Goal: Information Seeking & Learning: Learn about a topic

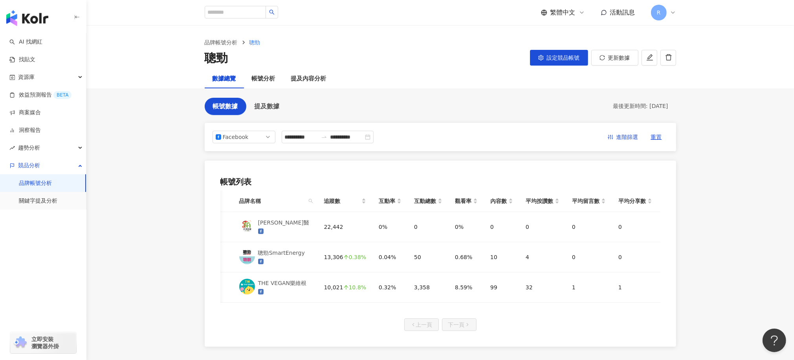
scroll to position [0, 86]
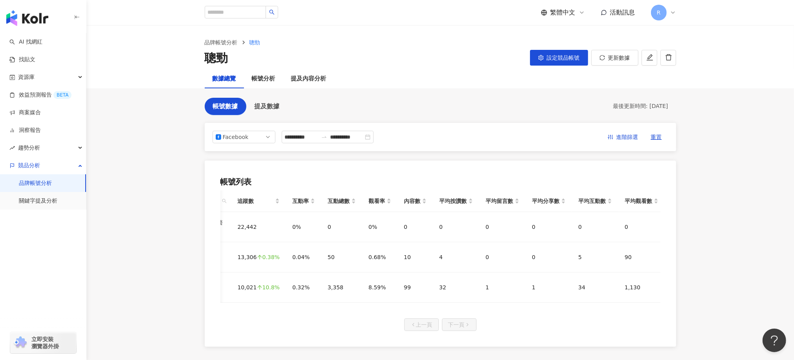
click at [748, 38] on div "品牌帳號分析 聰勁 聰勁 設定競品帳號 更新數據" at bounding box center [439, 48] width 707 height 44
click at [277, 108] on span "提及數據" at bounding box center [267, 106] width 25 height 7
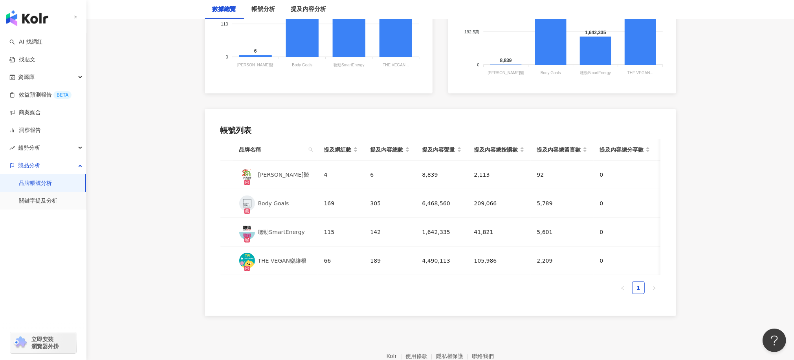
scroll to position [354, 0]
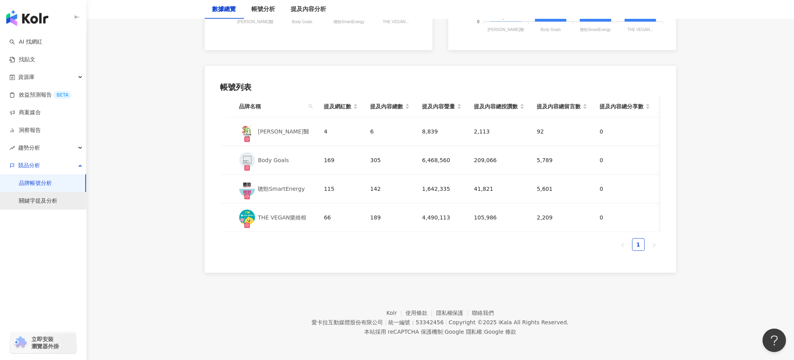
click at [44, 203] on link "關鍵字提及分析" at bounding box center [38, 201] width 38 height 8
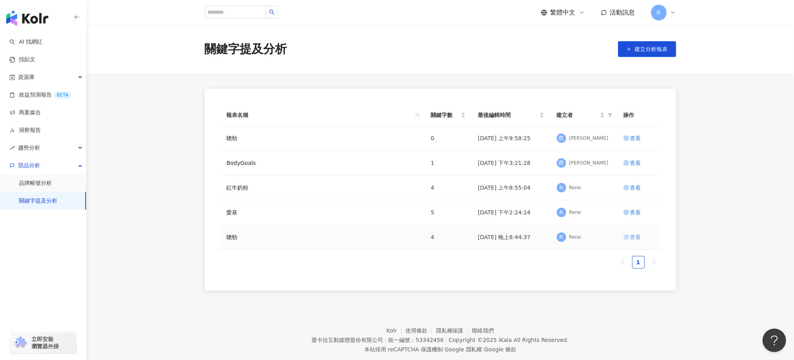
click at [637, 238] on div "查看" at bounding box center [635, 237] width 11 height 9
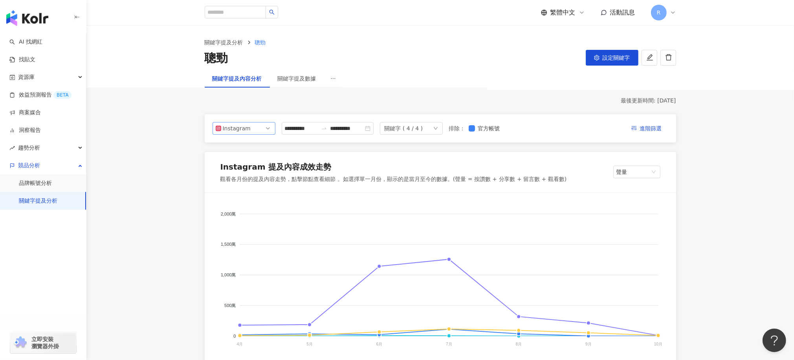
click at [256, 126] on span "Instagram" at bounding box center [244, 129] width 57 height 12
drag, startPoint x: 249, startPoint y: 163, endPoint x: 357, endPoint y: 181, distance: 109.2
click at [249, 163] on div "Facebook" at bounding box center [239, 160] width 26 height 9
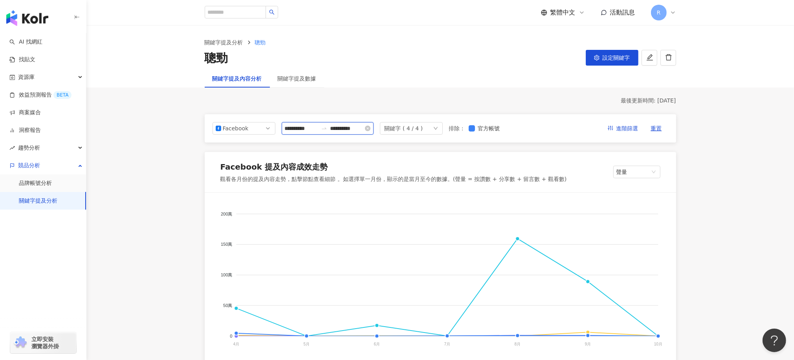
click at [318, 131] on input "**********" at bounding box center [301, 128] width 33 height 9
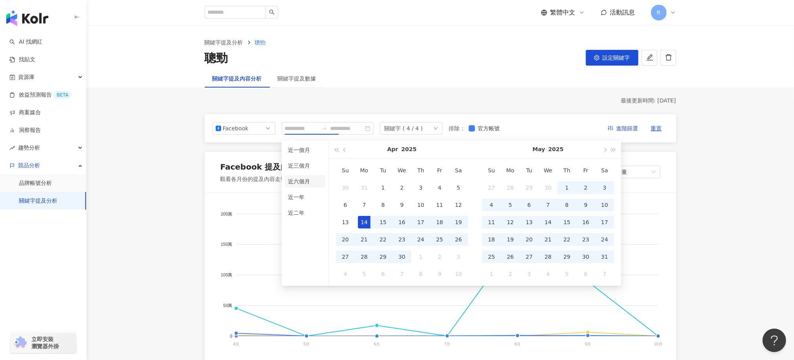
click at [304, 181] on li "近六個月" at bounding box center [305, 181] width 40 height 13
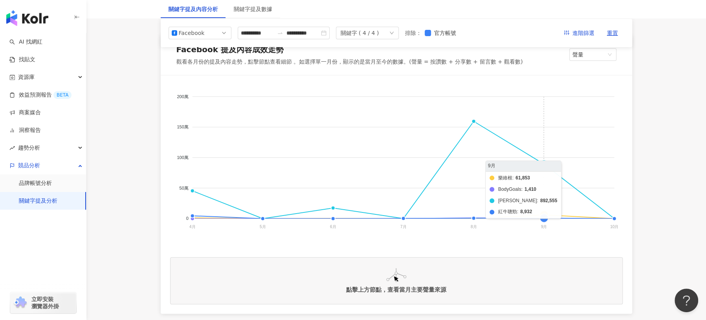
scroll to position [65, 0]
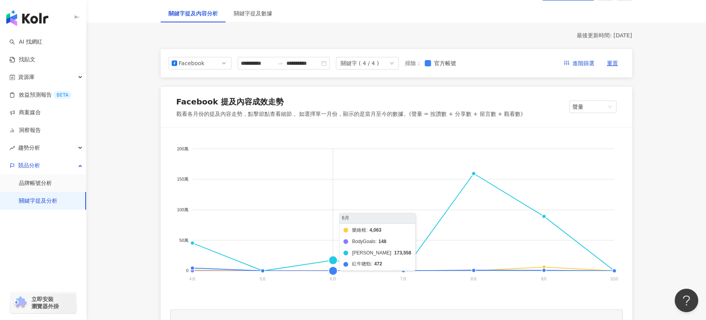
click at [341, 270] on foreignobject "樂維根 BodyGoals [PERSON_NAME] 紅牛聰勁" at bounding box center [396, 215] width 453 height 157
click at [400, 271] on foreignobject "樂維根 BodyGoals [PERSON_NAME] 紅牛聰勁" at bounding box center [396, 215] width 453 height 157
click at [403, 271] on line at bounding box center [403, 272] width 0 height 2
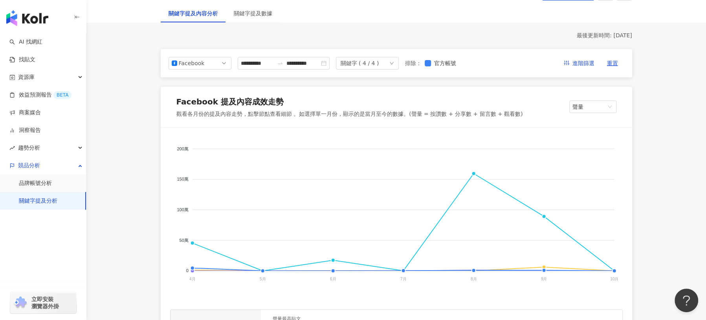
click at [404, 272] on foreignobject "樂維根 BodyGoals [PERSON_NAME] 紅牛聰勁" at bounding box center [396, 215] width 453 height 157
click at [401, 269] on foreignobject "樂維根 BodyGoals [PERSON_NAME] 紅牛聰勁" at bounding box center [396, 215] width 453 height 157
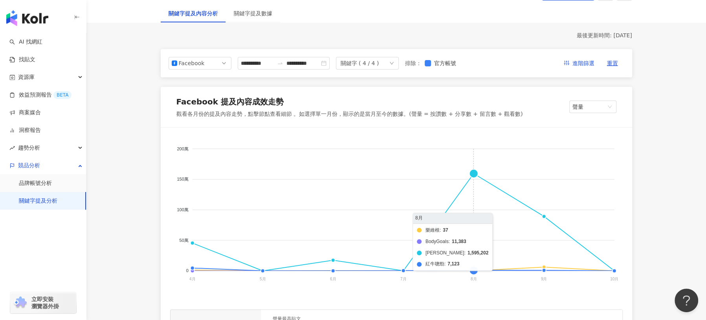
click at [475, 269] on foreignobject "樂維根 BodyGoals [PERSON_NAME] 紅牛聰勁" at bounding box center [396, 215] width 453 height 157
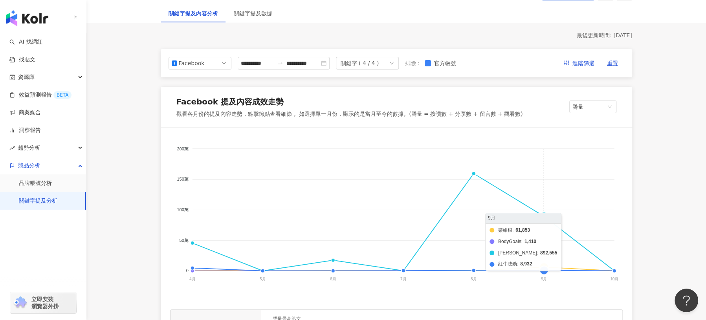
click at [549, 220] on foreignobject "樂維根 BodyGoals [PERSON_NAME] 紅牛聰勁" at bounding box center [396, 215] width 453 height 157
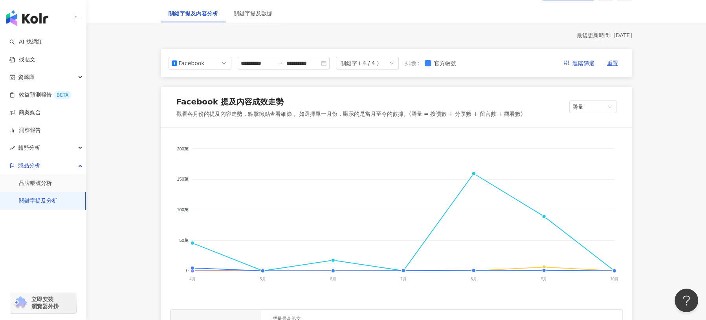
click at [617, 271] on foreignobject "樂維根 BodyGoals [PERSON_NAME] 紅牛聰勁" at bounding box center [396, 215] width 453 height 157
click at [611, 271] on line at bounding box center [403, 271] width 422 height 0
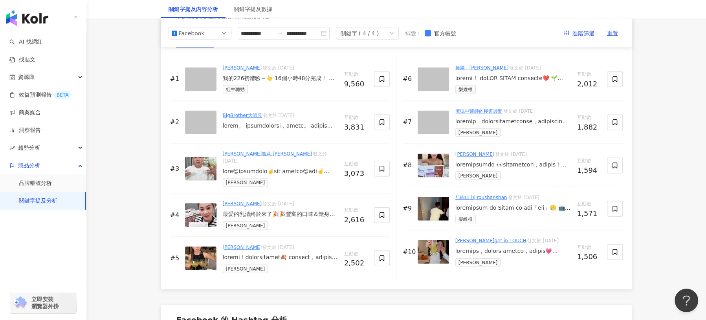
scroll to position [1165, 0]
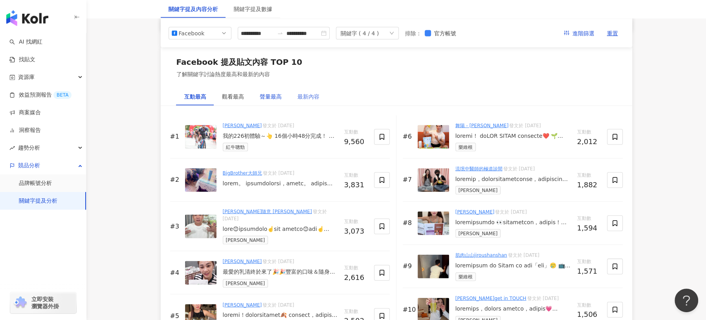
click at [275, 95] on div "聲量最高" at bounding box center [271, 96] width 22 height 9
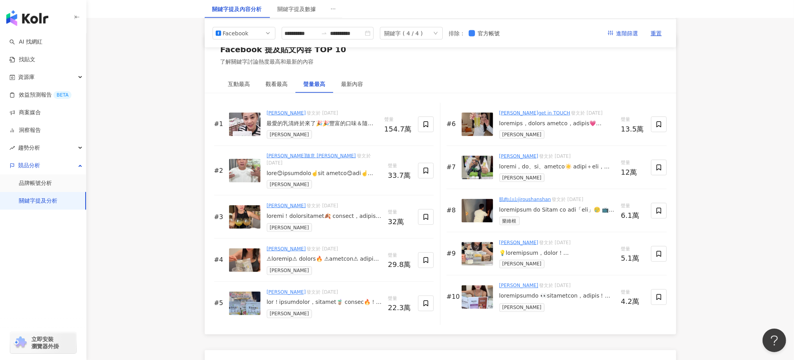
scroll to position [1159, 0]
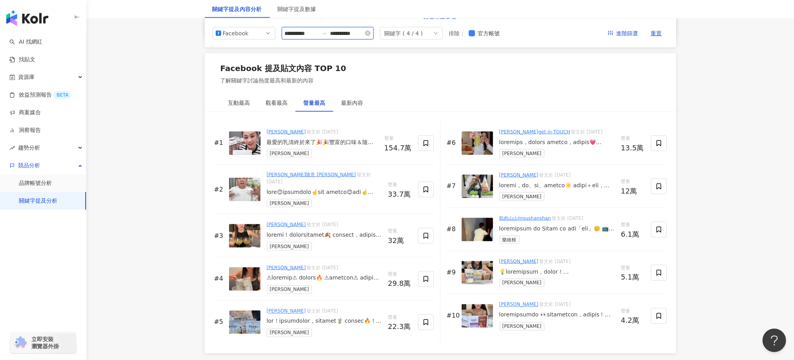
click at [309, 34] on input "**********" at bounding box center [301, 33] width 33 height 9
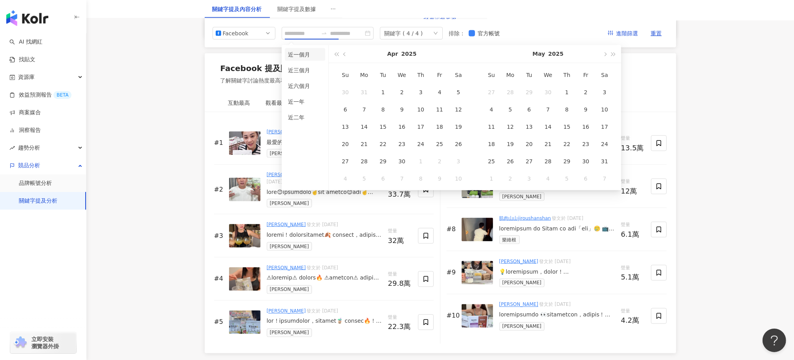
click at [302, 55] on li "近一個月" at bounding box center [305, 54] width 40 height 13
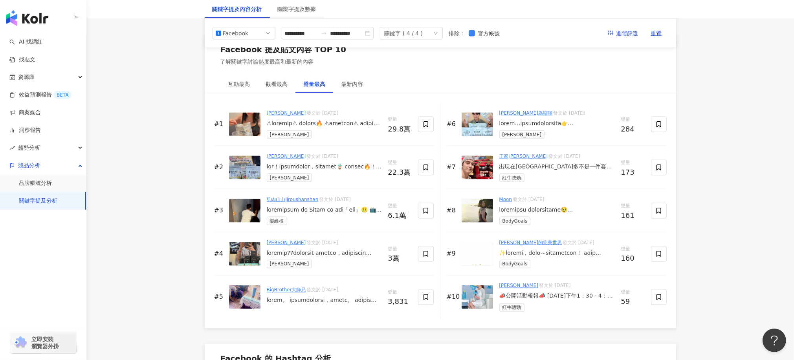
scroll to position [1159, 0]
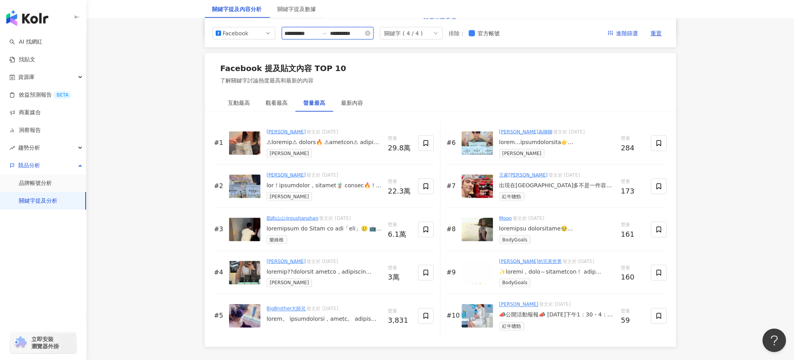
click at [318, 33] on input "**********" at bounding box center [301, 33] width 33 height 9
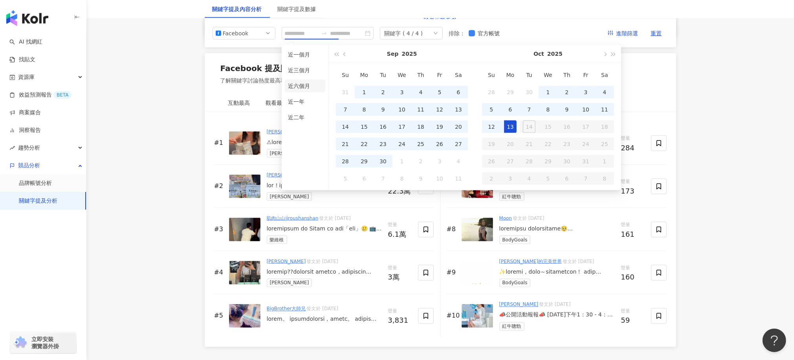
click at [307, 87] on li "近六個月" at bounding box center [305, 86] width 40 height 13
type input "**********"
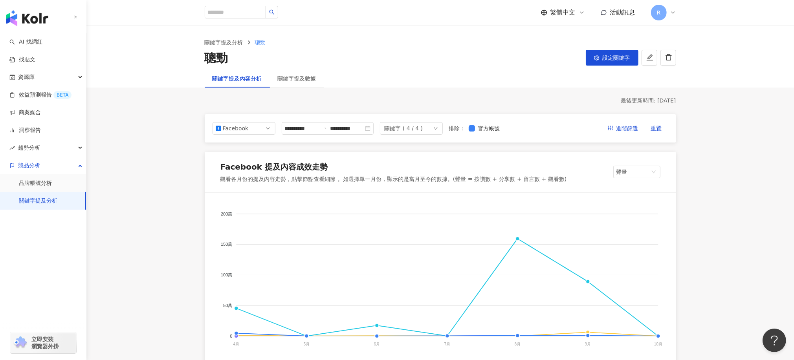
click at [293, 83] on div "關鍵字提及數據" at bounding box center [297, 79] width 54 height 18
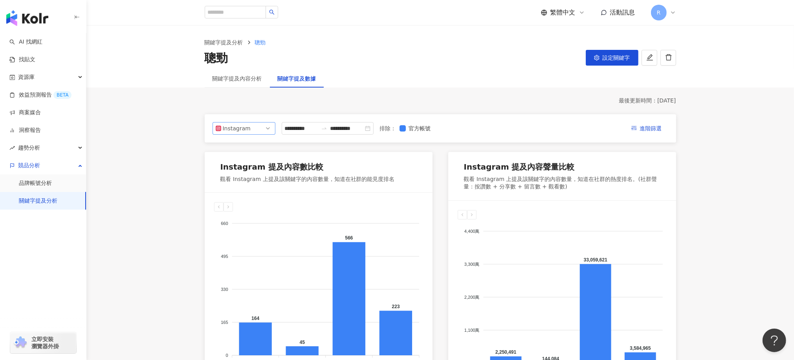
click at [242, 128] on div "Instagram" at bounding box center [236, 129] width 26 height 12
click at [244, 160] on div "Facebook" at bounding box center [239, 160] width 26 height 9
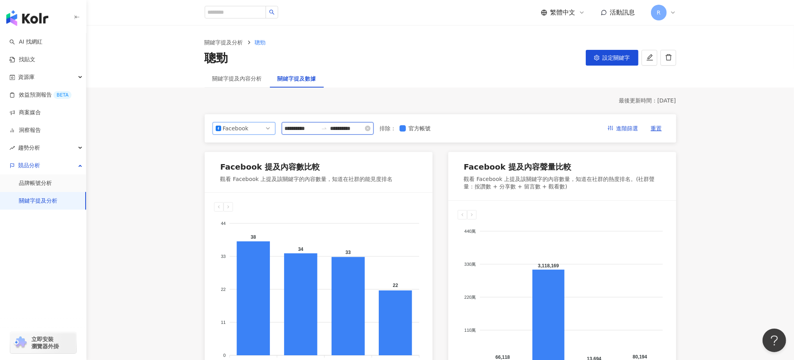
click at [318, 129] on input "**********" at bounding box center [301, 128] width 33 height 9
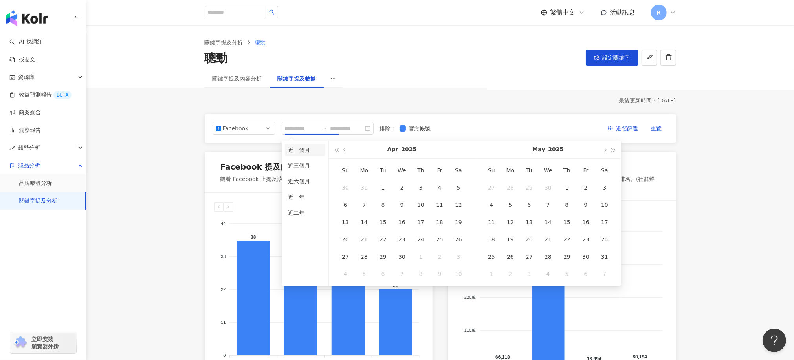
click at [302, 153] on li "近一個月" at bounding box center [305, 150] width 40 height 13
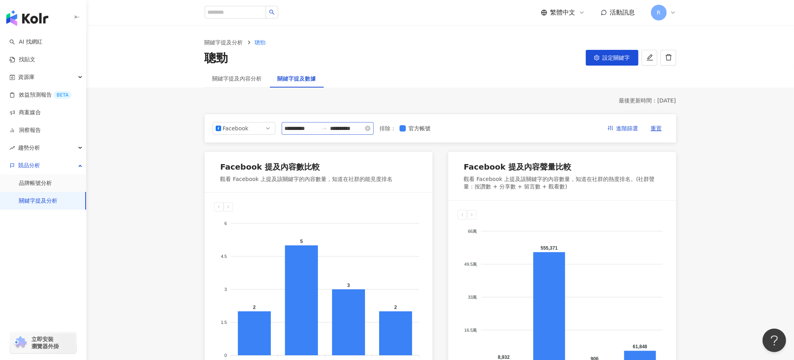
click at [330, 129] on div at bounding box center [324, 128] width 13 height 6
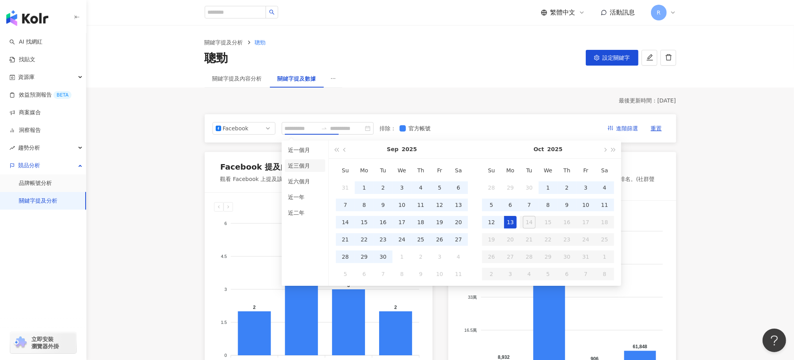
click at [306, 166] on li "近三個月" at bounding box center [305, 165] width 40 height 13
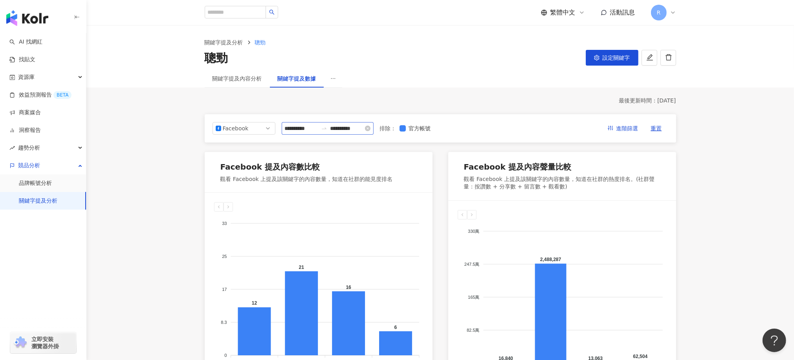
click at [330, 126] on div at bounding box center [324, 128] width 13 height 6
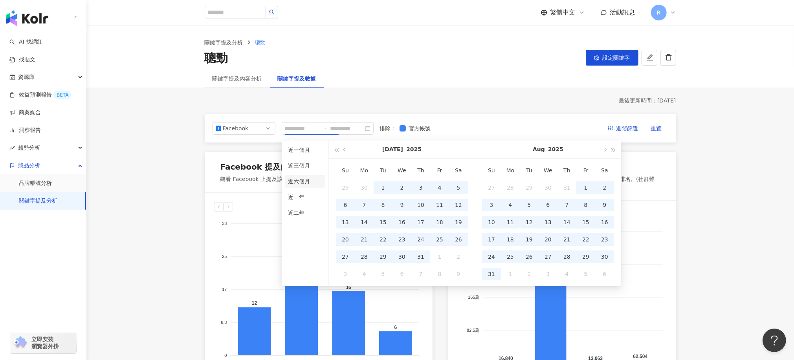
click at [301, 183] on li "近六個月" at bounding box center [305, 181] width 40 height 13
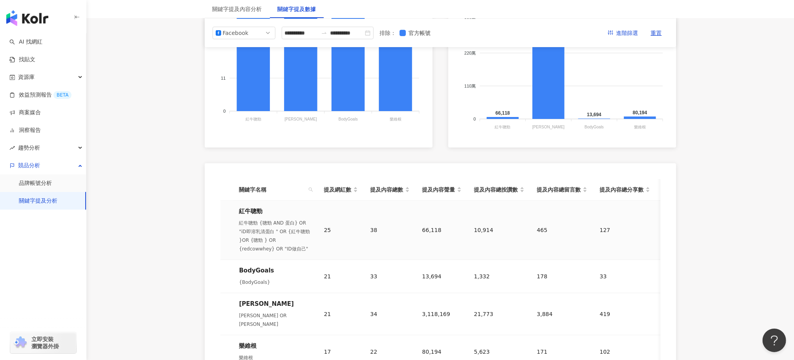
scroll to position [177, 0]
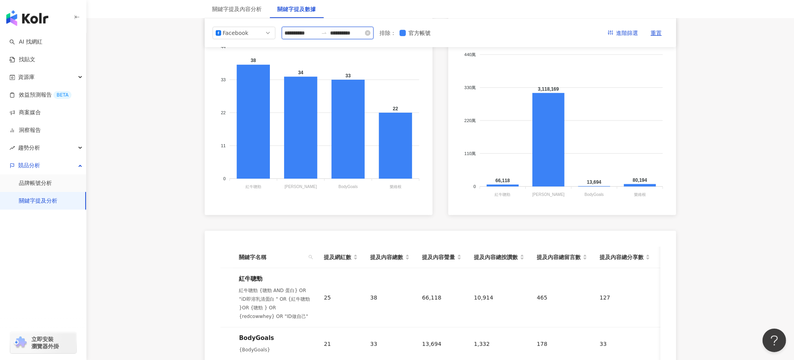
click at [318, 34] on input "**********" at bounding box center [301, 33] width 33 height 9
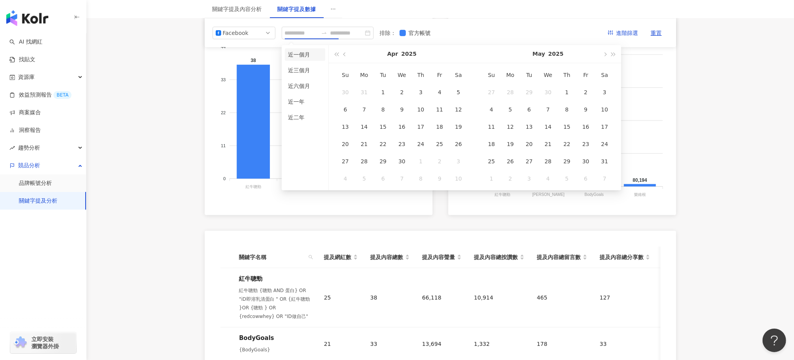
click at [306, 57] on li "近一個月" at bounding box center [305, 54] width 40 height 13
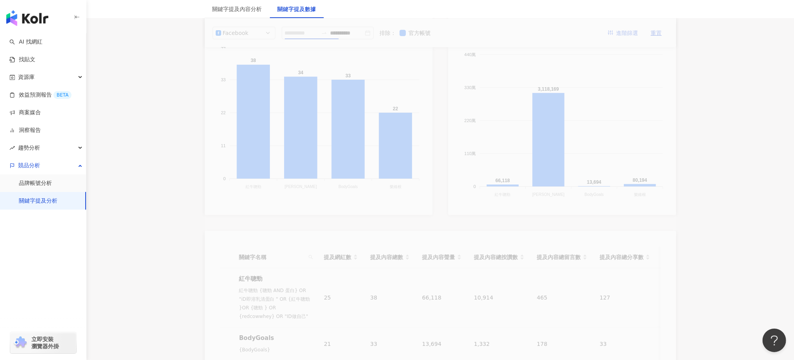
type input "**********"
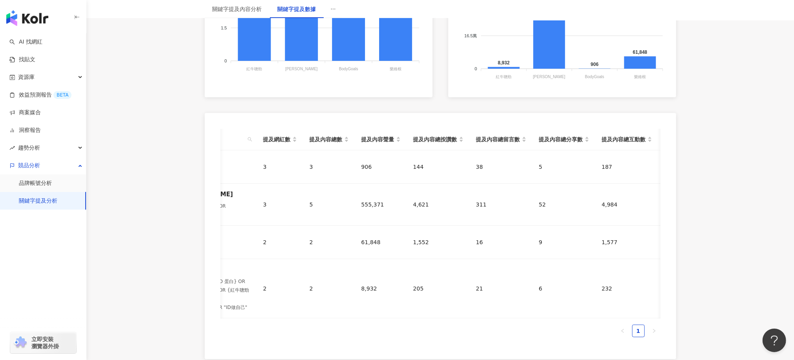
scroll to position [0, 121]
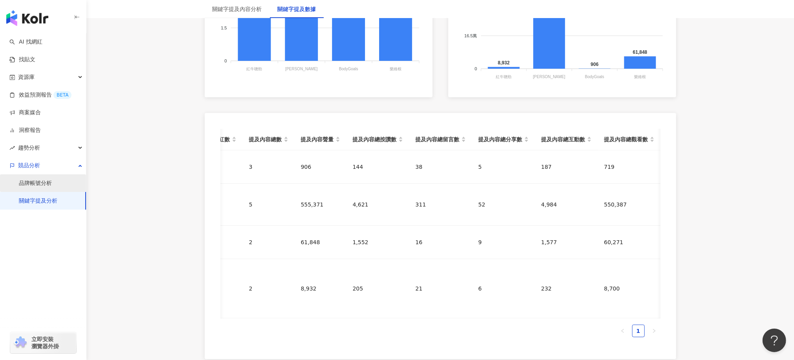
drag, startPoint x: 48, startPoint y: 183, endPoint x: 71, endPoint y: 183, distance: 23.6
click at [48, 183] on link "品牌帳號分析" at bounding box center [35, 184] width 33 height 8
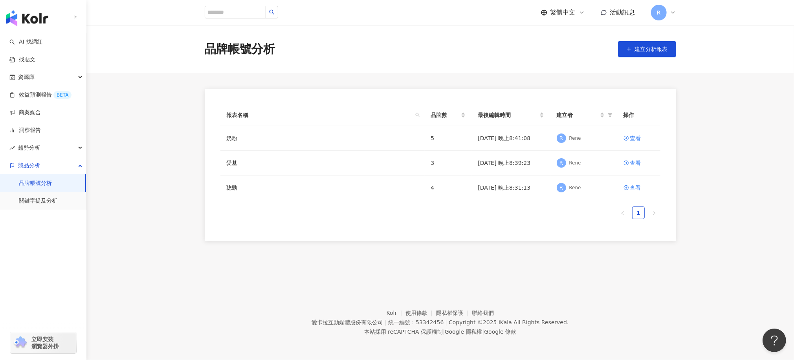
click at [267, 19] on div "繁體中文 活動訊息 R" at bounding box center [440, 12] width 471 height 25
click at [31, 185] on link "品牌帳號分析" at bounding box center [35, 184] width 33 height 8
click at [49, 201] on link "關鍵字提及分析" at bounding box center [38, 201] width 38 height 8
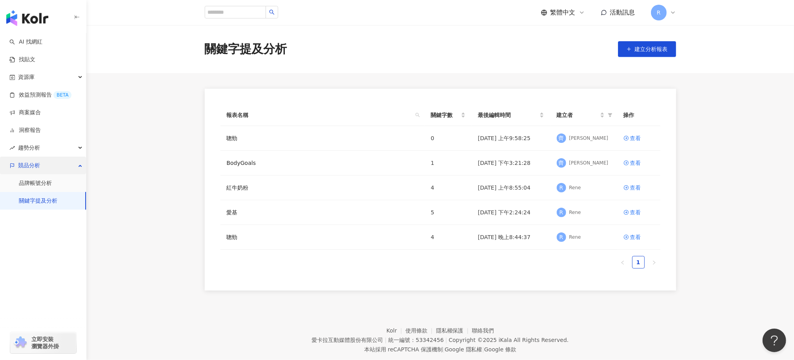
click at [35, 163] on span "競品分析" at bounding box center [29, 166] width 22 height 18
click at [41, 181] on div "button" at bounding box center [43, 200] width 86 height 52
click at [37, 170] on span "競品分析" at bounding box center [29, 166] width 22 height 18
click at [29, 180] on link "品牌帳號分析" at bounding box center [35, 184] width 33 height 8
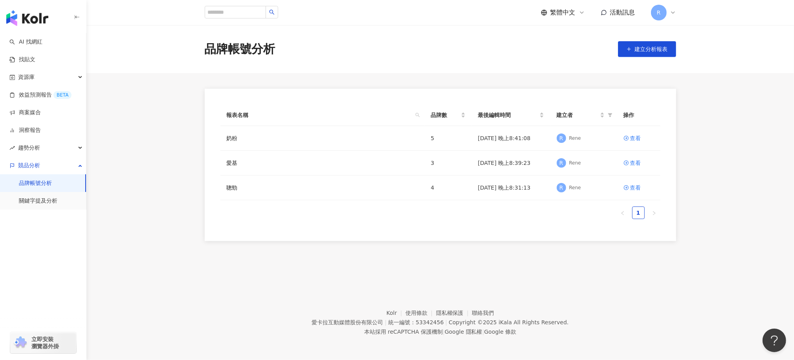
click at [25, 183] on link "品牌帳號分析" at bounding box center [35, 184] width 33 height 8
click at [248, 15] on input "search" at bounding box center [235, 12] width 61 height 13
drag, startPoint x: 274, startPoint y: 42, endPoint x: 263, endPoint y: 49, distance: 12.7
click at [264, 48] on div "品牌帳號分析" at bounding box center [240, 49] width 71 height 16
click at [263, 49] on div "品牌帳號分析" at bounding box center [240, 49] width 71 height 16
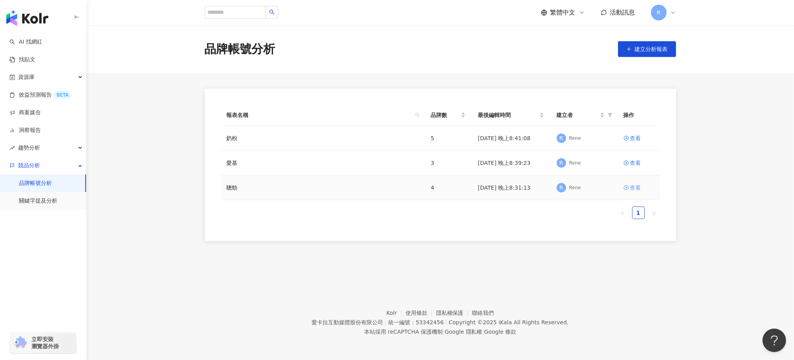
click at [636, 188] on div "查看" at bounding box center [635, 187] width 11 height 9
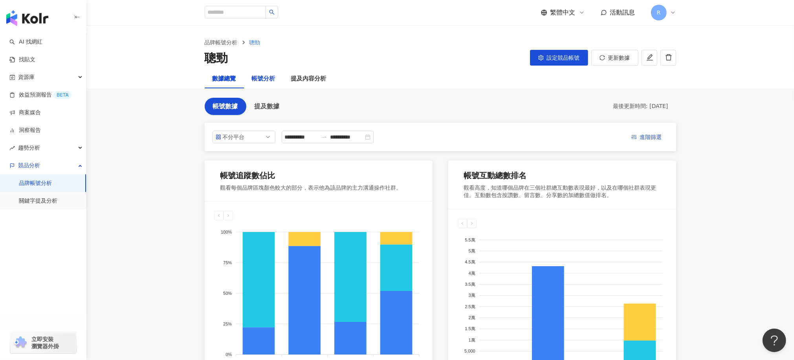
click at [259, 77] on div "帳號分析" at bounding box center [264, 78] width 24 height 9
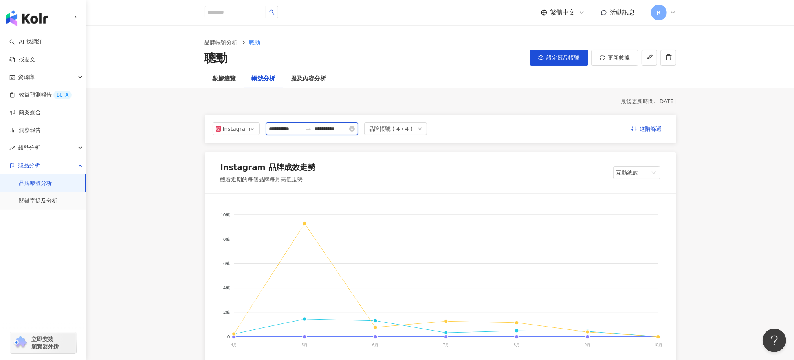
click at [283, 132] on input "**********" at bounding box center [285, 129] width 33 height 9
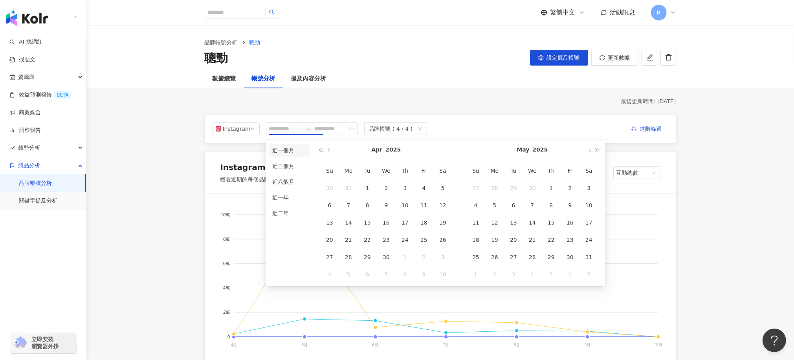
click at [289, 148] on li "近一個月" at bounding box center [289, 150] width 40 height 13
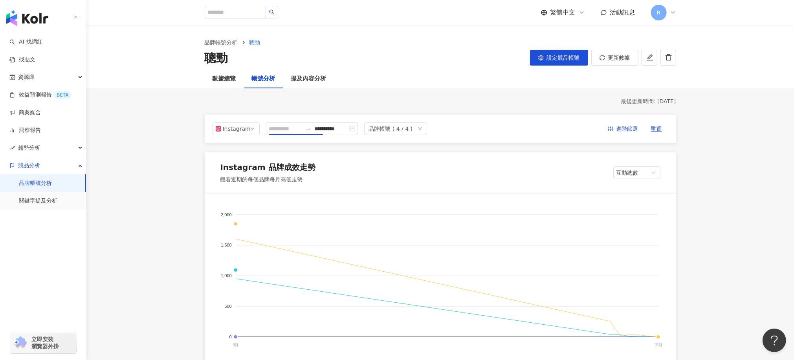
type input "**********"
click at [226, 78] on div "數據總覽" at bounding box center [225, 78] width 24 height 9
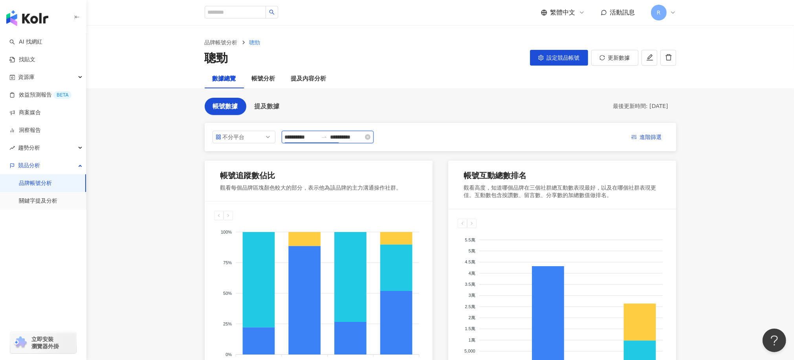
click at [318, 137] on input "**********" at bounding box center [301, 137] width 33 height 9
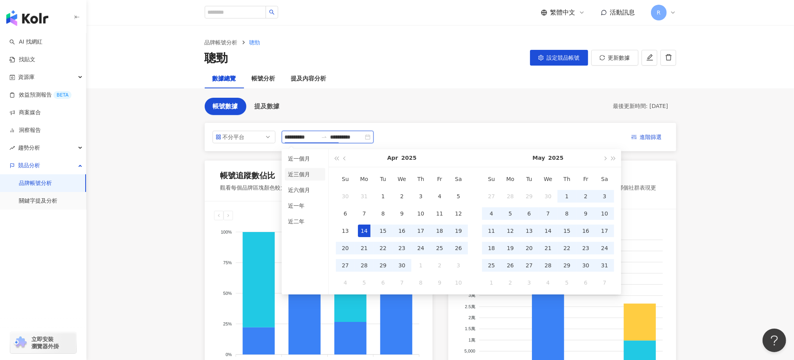
type input "**********"
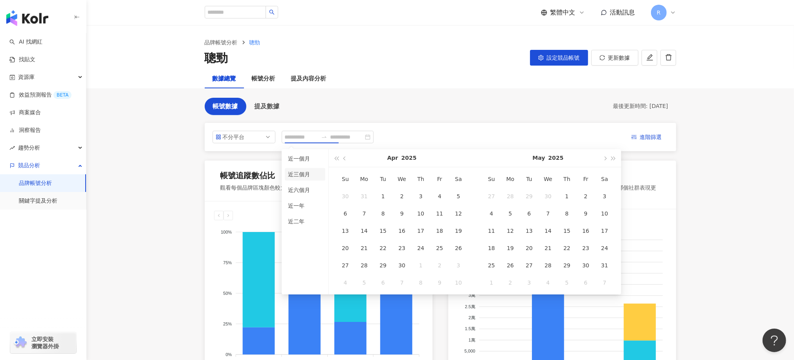
click at [306, 179] on li "近三個月" at bounding box center [305, 174] width 40 height 13
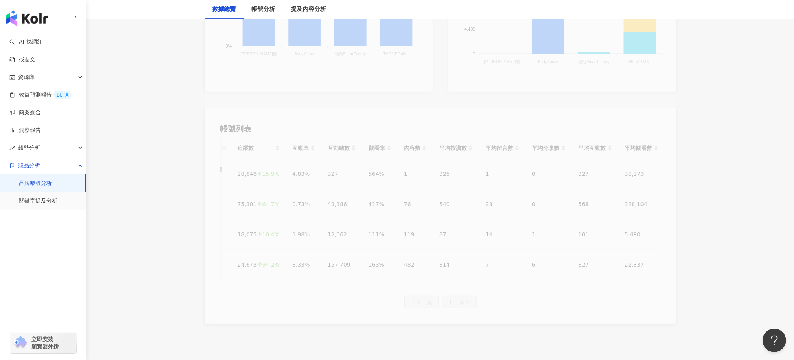
scroll to position [368, 0]
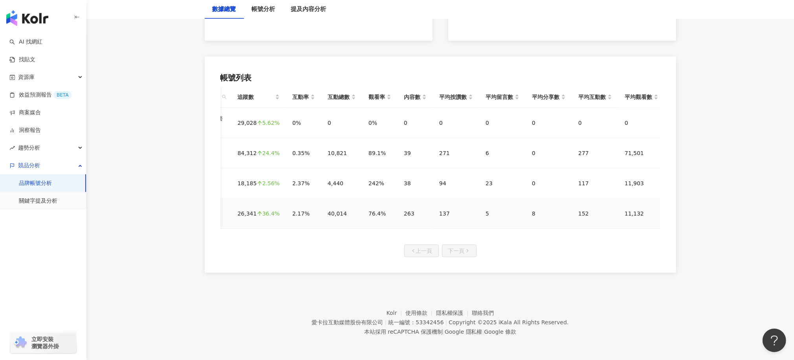
click at [419, 215] on td "263" at bounding box center [415, 214] width 35 height 30
click at [48, 198] on link "關鍵字提及分析" at bounding box center [38, 201] width 38 height 8
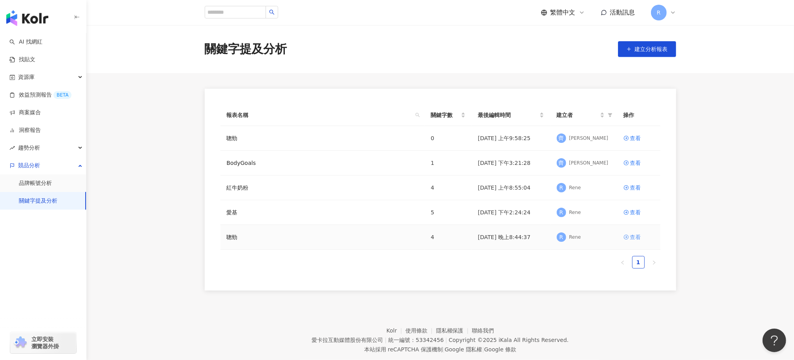
drag, startPoint x: 631, startPoint y: 235, endPoint x: 639, endPoint y: 245, distance: 13.4
click at [631, 235] on div "查看" at bounding box center [635, 237] width 11 height 9
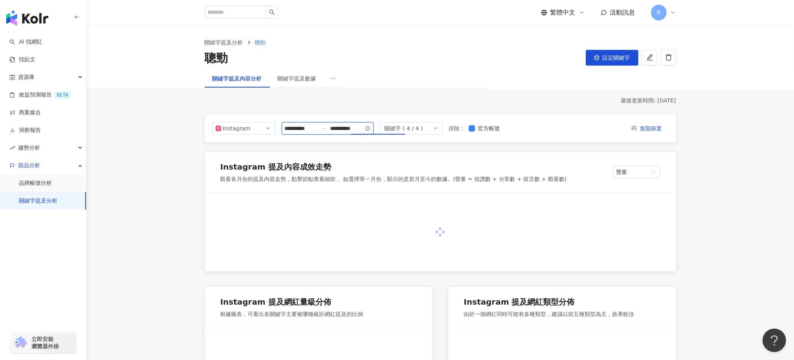
click at [363, 132] on input "**********" at bounding box center [346, 128] width 33 height 9
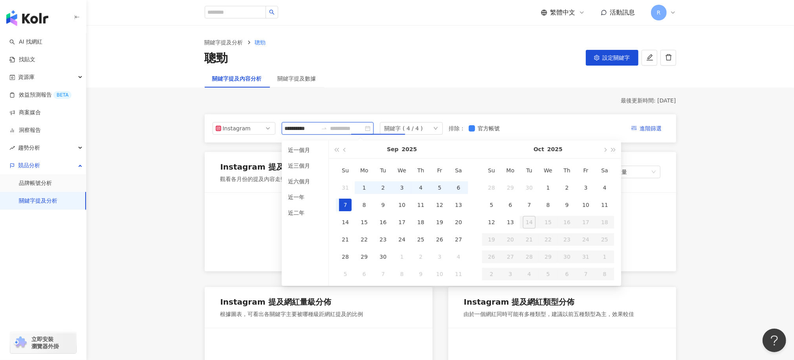
type input "**********"
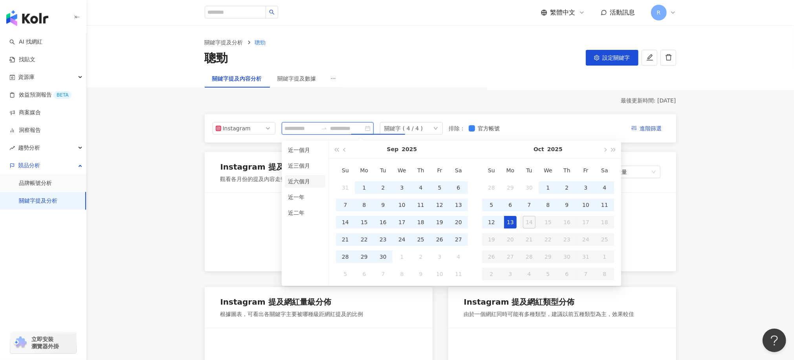
type input "**********"
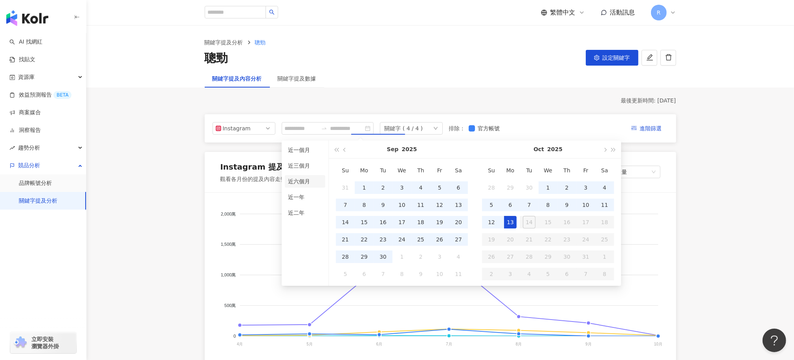
click at [304, 182] on li "近六個月" at bounding box center [305, 181] width 40 height 13
type input "**********"
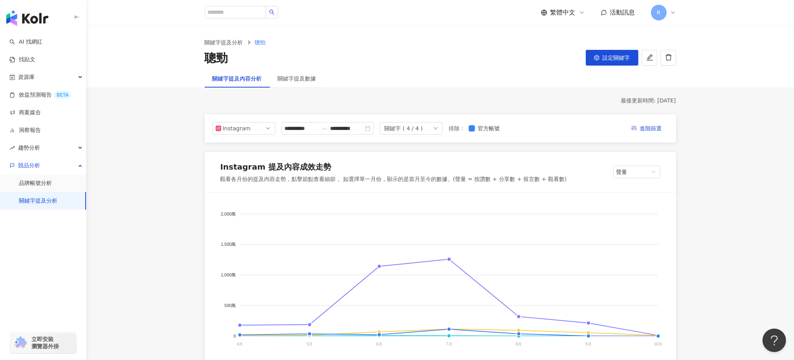
click at [299, 73] on div "關鍵字提及數據" at bounding box center [297, 79] width 54 height 18
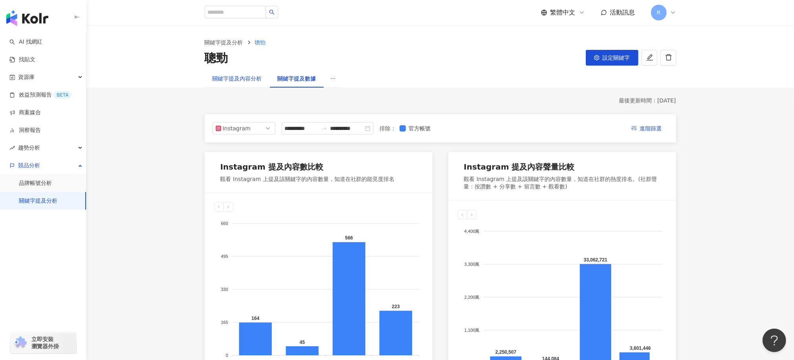
click at [243, 77] on div "關鍵字提及內容分析" at bounding box center [237, 78] width 49 height 9
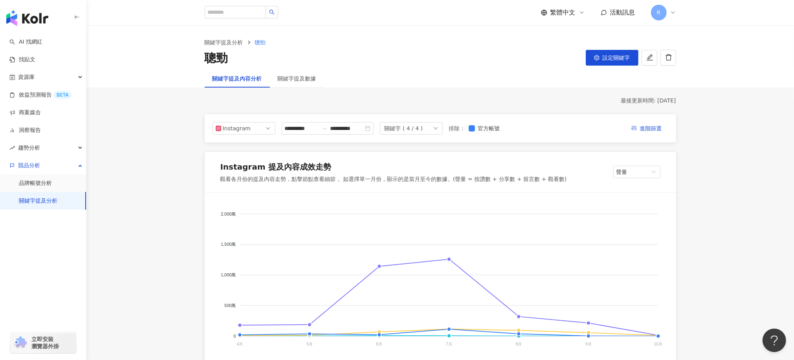
click at [236, 80] on div "關鍵字提及內容分析" at bounding box center [237, 78] width 49 height 9
click at [363, 131] on input "**********" at bounding box center [346, 128] width 33 height 9
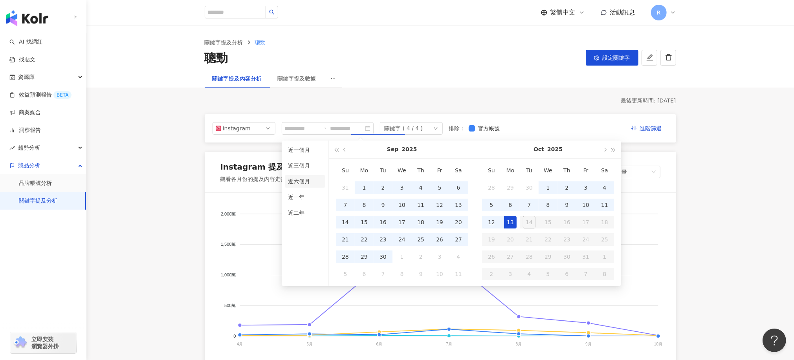
click at [306, 183] on li "近六個月" at bounding box center [305, 181] width 40 height 13
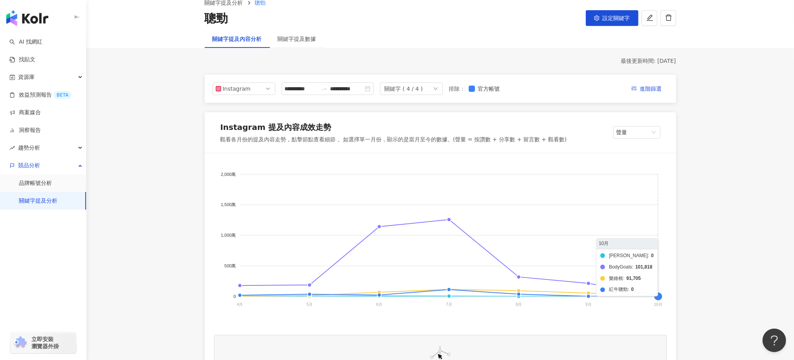
scroll to position [59, 0]
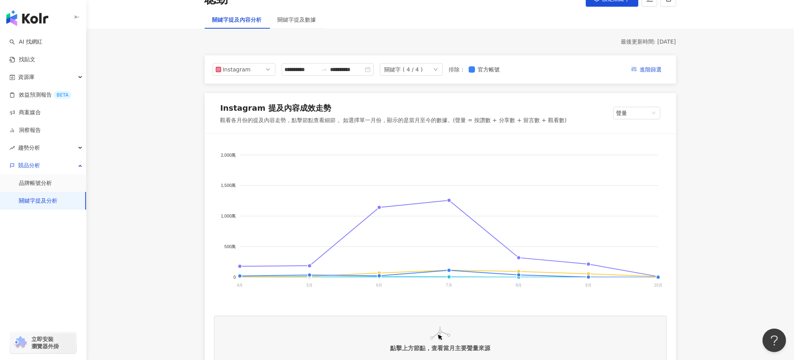
click at [48, 200] on link "關鍵字提及分析" at bounding box center [38, 201] width 38 height 8
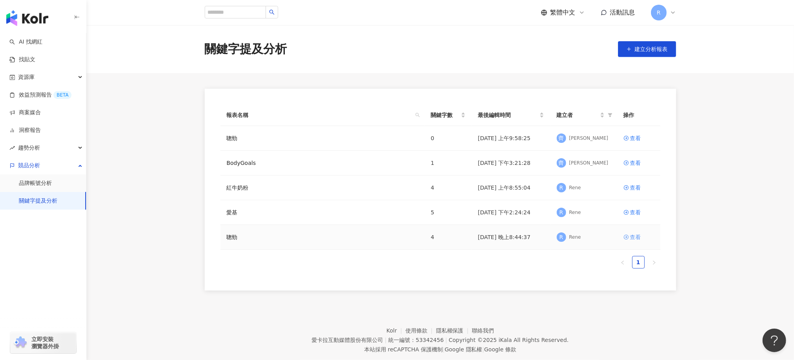
click at [631, 237] on div "查看" at bounding box center [635, 237] width 11 height 9
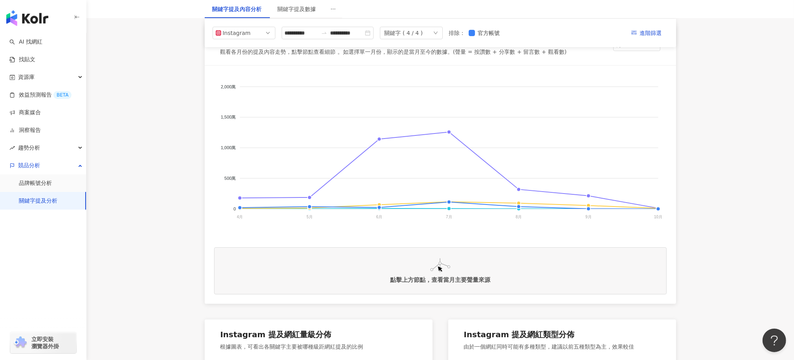
scroll to position [59, 0]
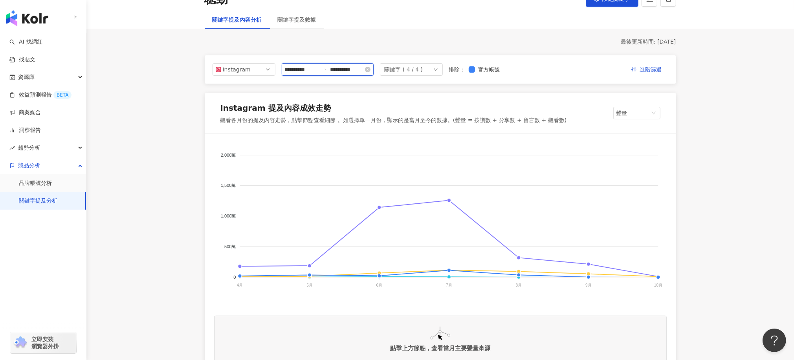
click at [359, 71] on input "**********" at bounding box center [346, 69] width 33 height 9
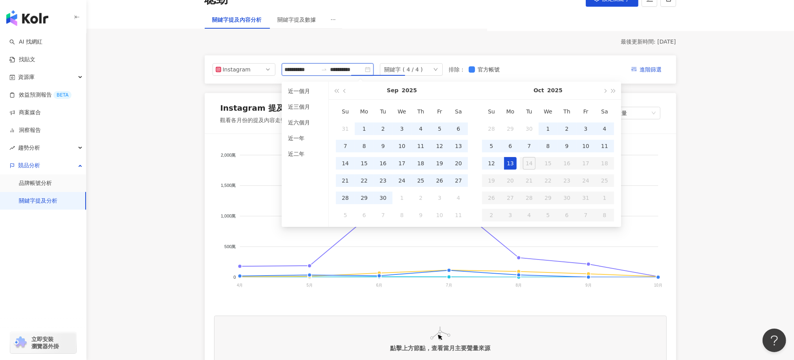
type input "**********"
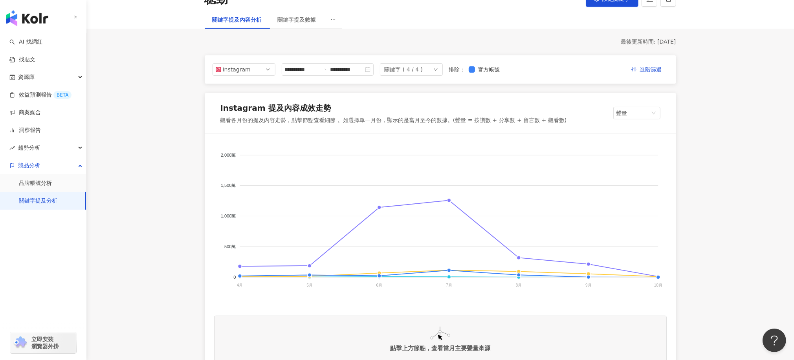
click at [306, 303] on div "米鴻 BodyGoals 樂維根 紅牛聰勁 2,000萬 2,000萬 1,500萬 1,500萬 1,000萬 1,000萬 500萬 500萬 0 0 […" at bounding box center [440, 224] width 453 height 163
drag, startPoint x: 651, startPoint y: 236, endPoint x: 593, endPoint y: 190, distance: 74.1
click at [649, 234] on foreignobject "米鴻 BodyGoals 樂維根 紅牛聰勁" at bounding box center [440, 221] width 453 height 157
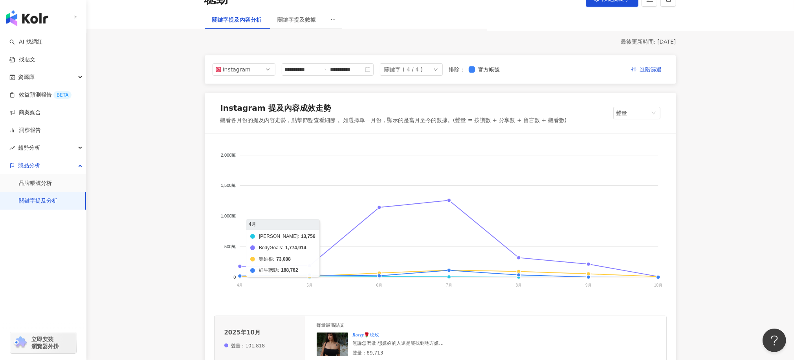
click at [238, 275] on foreignobject "米鴻 BodyGoals 樂維根 紅牛聰勁" at bounding box center [440, 221] width 453 height 157
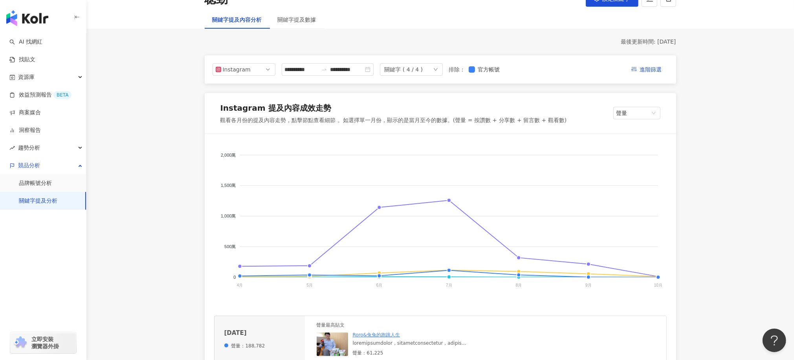
click at [240, 278] on foreignobject "米鴻 BodyGoals 樂維根 紅牛聰勁" at bounding box center [440, 221] width 453 height 157
click at [238, 276] on foreignobject "米鴻 BodyGoals 樂維根 紅牛聰勁" at bounding box center [440, 221] width 453 height 157
click at [241, 274] on foreignobject "米鴻 BodyGoals 樂維根 紅牛聰勁" at bounding box center [440, 221] width 453 height 157
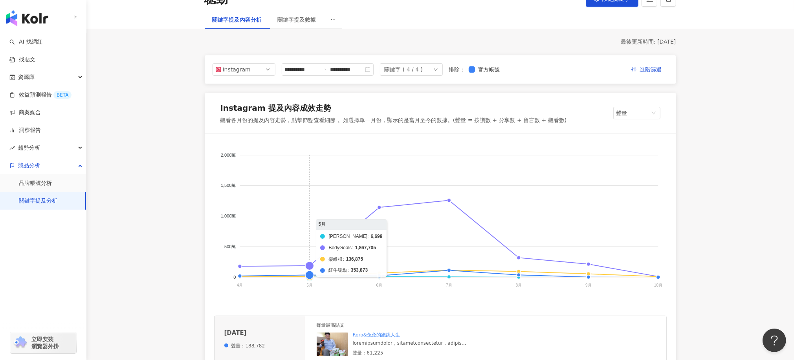
click at [310, 265] on foreignobject "米鴻 BodyGoals 樂維根 紅牛聰勁" at bounding box center [440, 221] width 453 height 157
click at [308, 275] on foreignobject "米鴻 BodyGoals 樂維根 紅牛聰勁" at bounding box center [440, 221] width 453 height 157
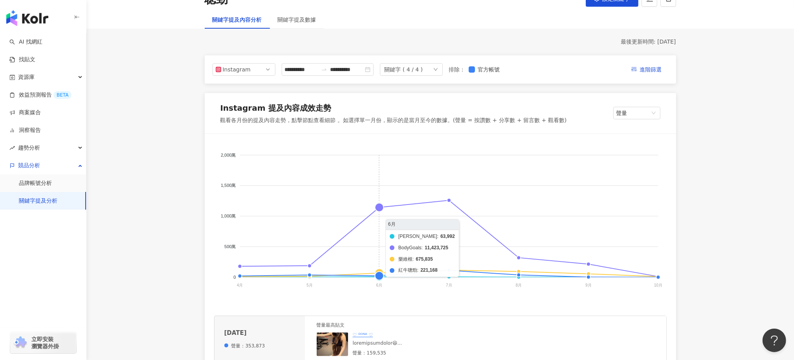
click at [382, 209] on foreignobject "米鴻 BodyGoals 樂維根 紅牛聰勁" at bounding box center [440, 221] width 453 height 157
click at [449, 203] on foreignobject "米鴻 BodyGoals 樂維根 紅牛聰勁" at bounding box center [440, 221] width 453 height 157
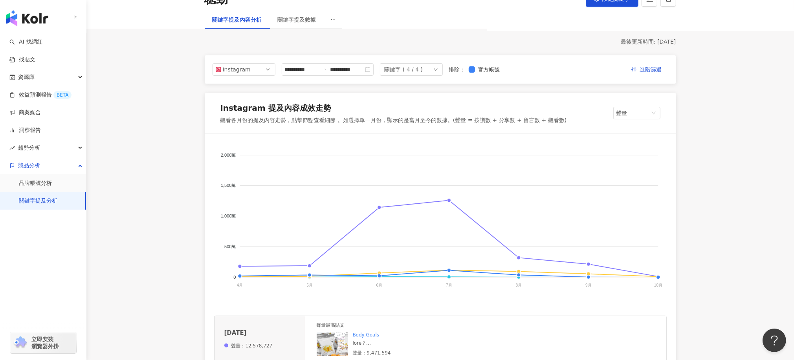
click at [518, 278] on foreignobject "米鴻 BodyGoals 樂維根 紅牛聰勁" at bounding box center [440, 221] width 453 height 157
click at [517, 274] on foreignobject "米鴻 BodyGoals 樂維根 紅牛聰勁" at bounding box center [440, 221] width 453 height 157
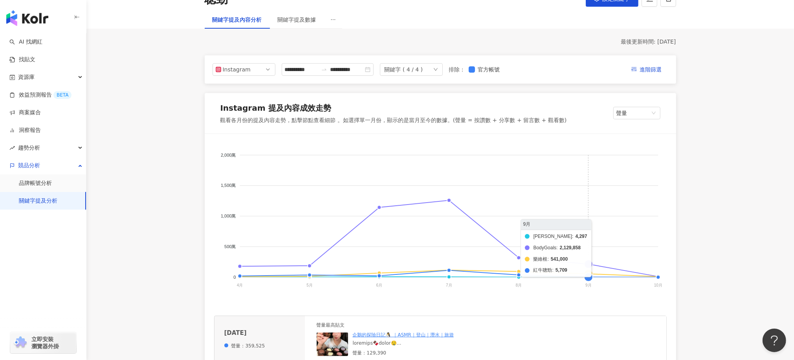
click at [588, 276] on foreignobject "米鴻 BodyGoals 樂維根 紅牛聰勁" at bounding box center [440, 221] width 453 height 157
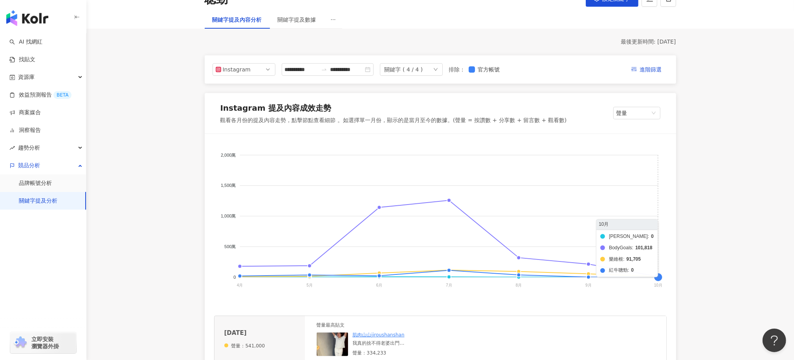
click at [658, 277] on foreignobject "米鴻 BodyGoals 樂維根 紅牛聰勁" at bounding box center [440, 221] width 453 height 157
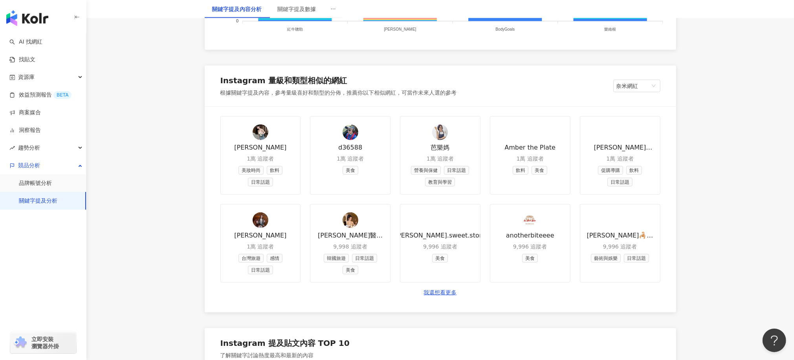
scroll to position [1178, 0]
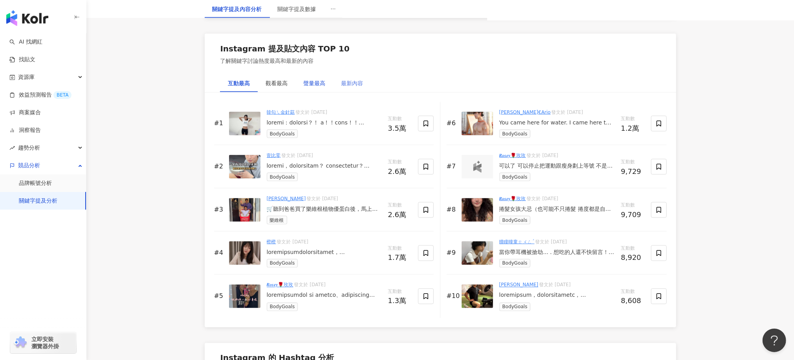
drag, startPoint x: 322, startPoint y: 85, endPoint x: 336, endPoint y: 88, distance: 14.3
click at [322, 85] on div "聲量最高" at bounding box center [315, 83] width 22 height 9
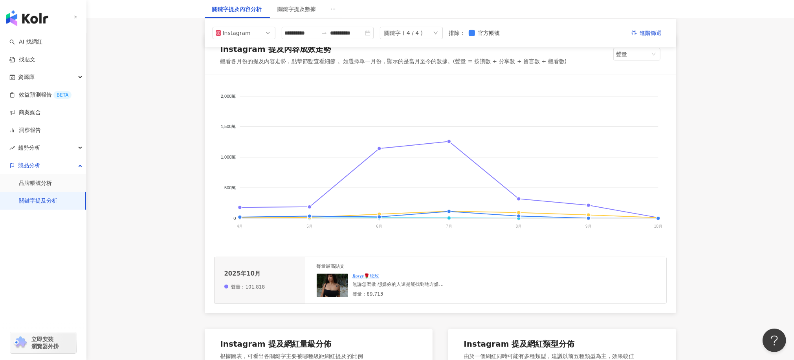
scroll to position [0, 0]
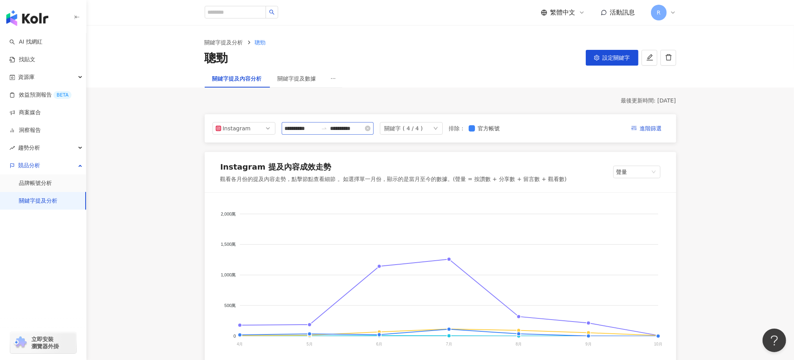
click at [374, 134] on div "**********" at bounding box center [328, 128] width 92 height 13
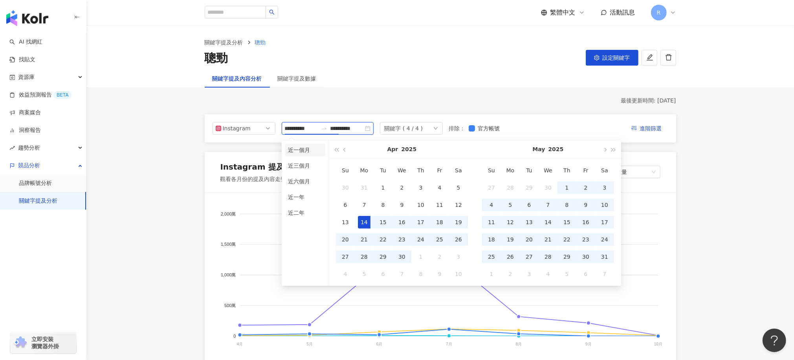
type input "**********"
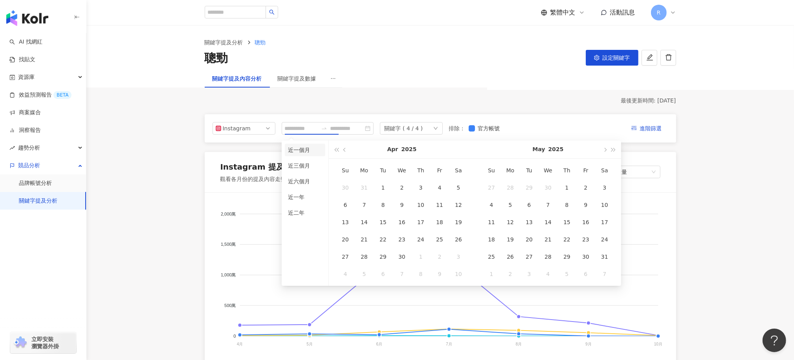
click at [320, 150] on li "近一個月" at bounding box center [305, 150] width 40 height 13
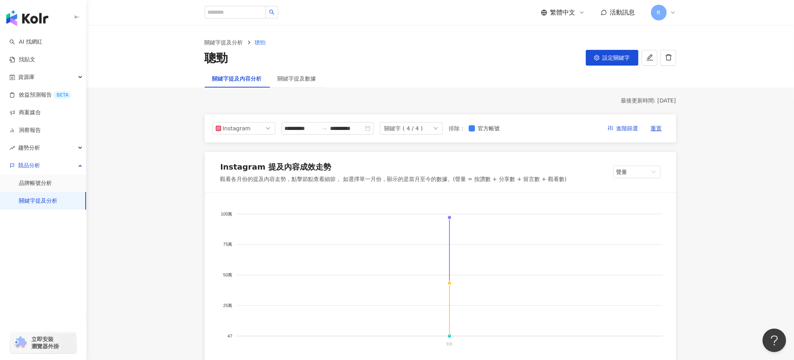
click at [304, 77] on div "關鍵字提及數據" at bounding box center [297, 78] width 38 height 9
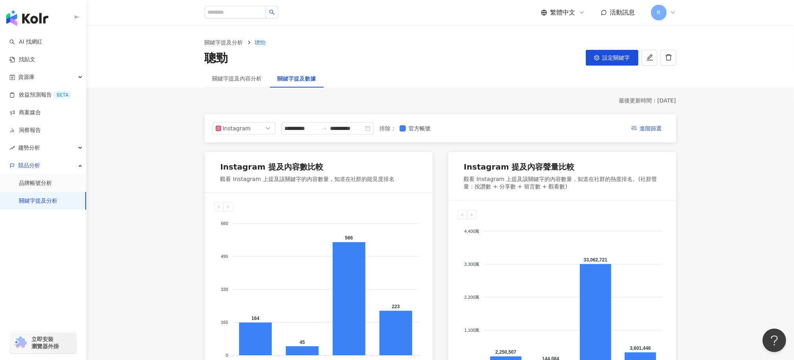
click at [330, 130] on div at bounding box center [324, 128] width 13 height 6
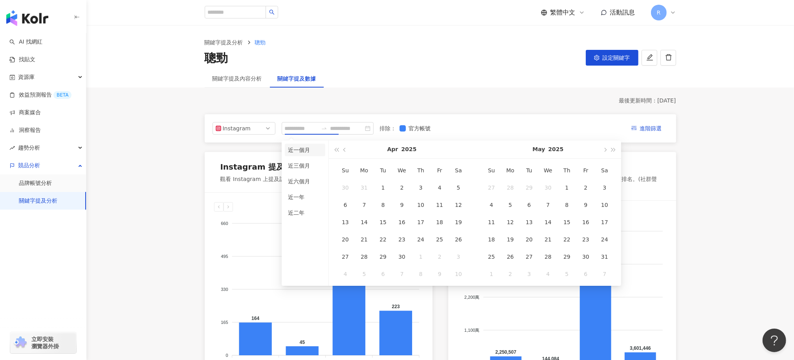
click at [303, 152] on li "近一個月" at bounding box center [305, 150] width 40 height 13
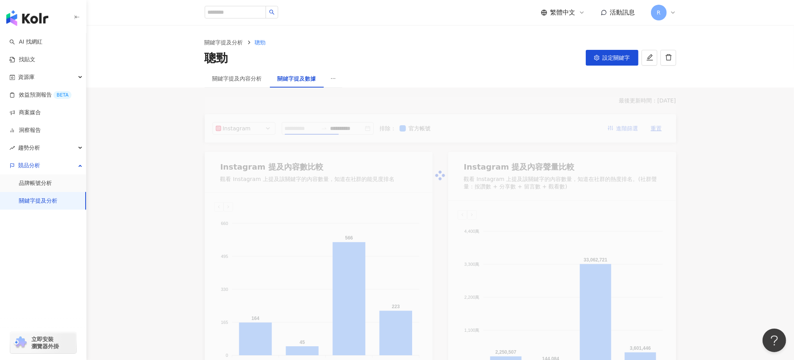
type input "**********"
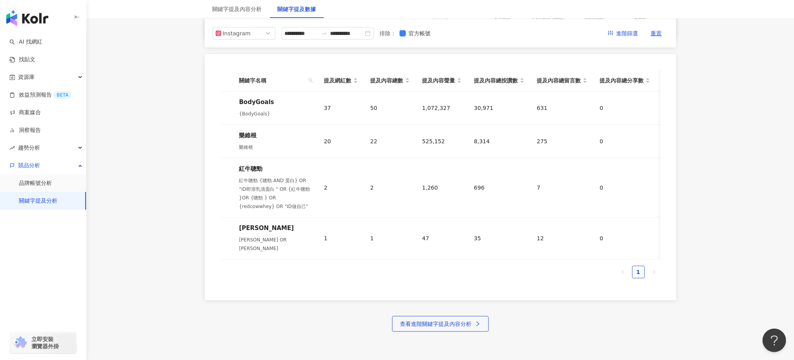
scroll to position [0, 121]
